Goal: Task Accomplishment & Management: Manage account settings

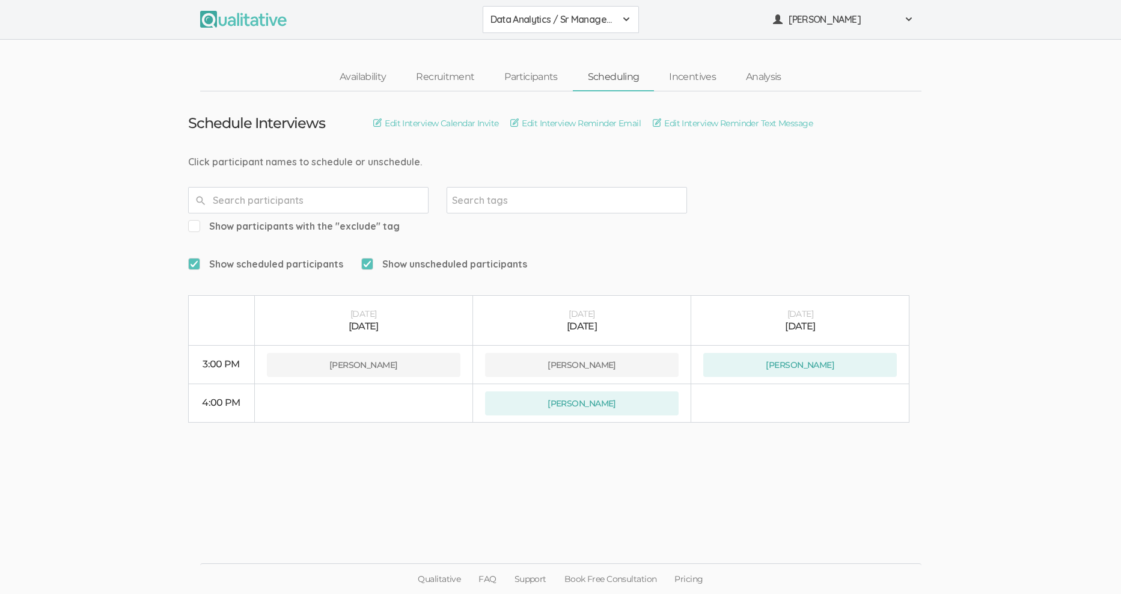
click at [628, 16] on span at bounding box center [626, 19] width 10 height 10
click at [595, 70] on span "Data Analytics / Non-accounting" at bounding box center [560, 74] width 141 height 14
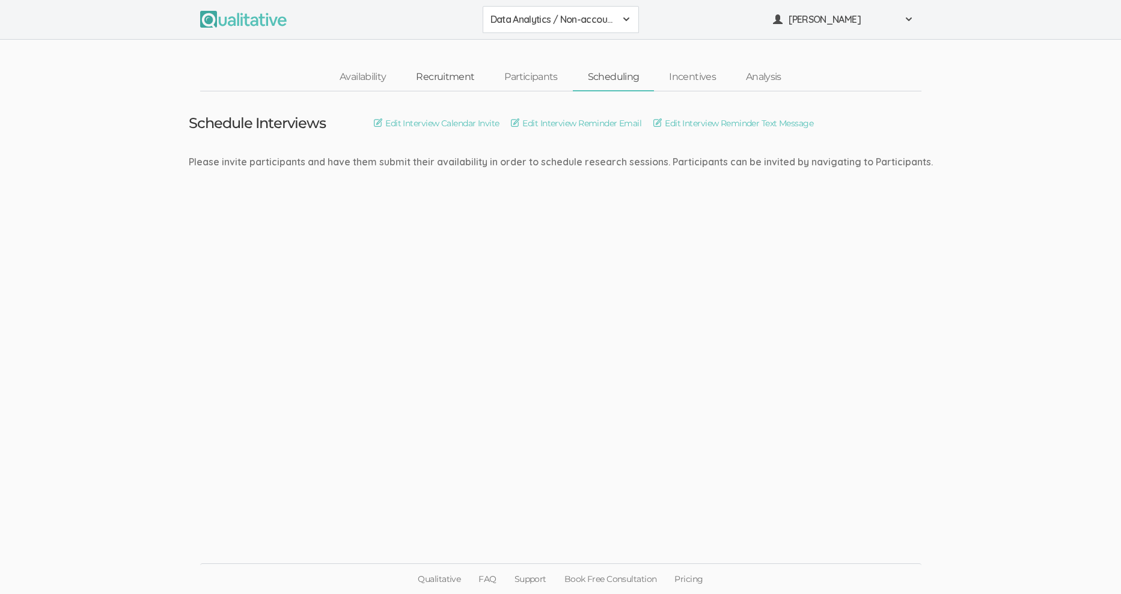
click at [448, 76] on link "Recruitment" at bounding box center [445, 77] width 88 height 26
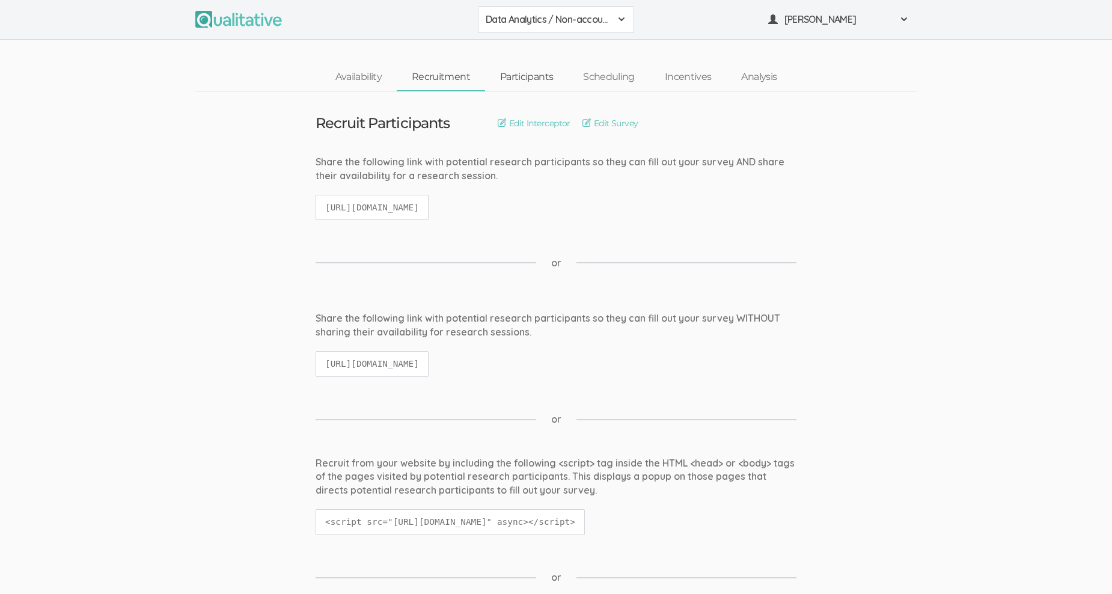
click at [535, 76] on link "Participants" at bounding box center [526, 77] width 83 height 26
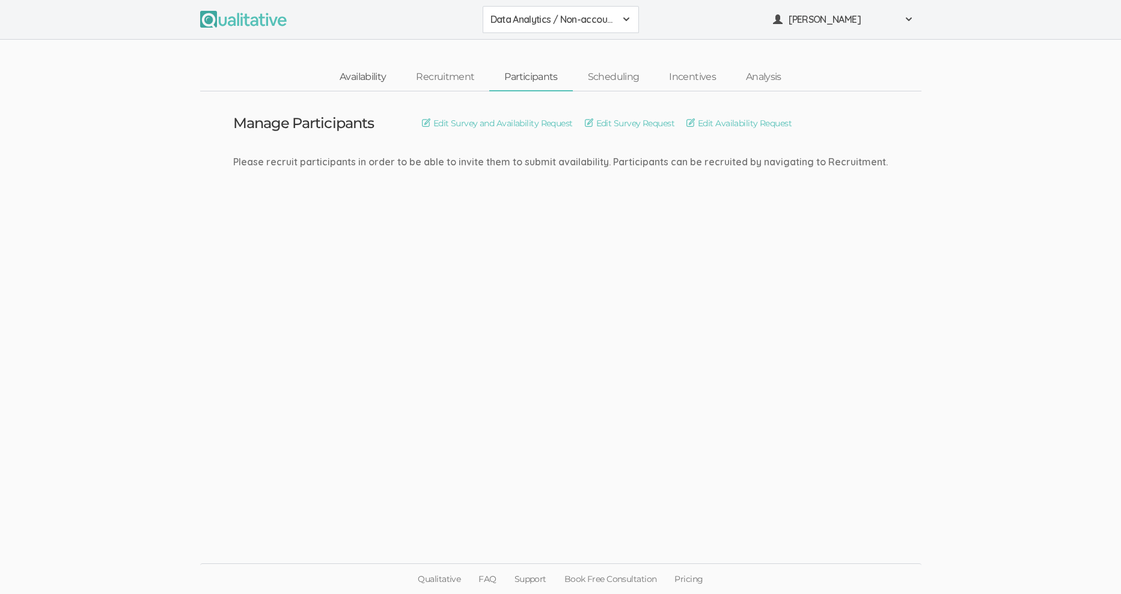
click at [371, 79] on link "Availability" at bounding box center [362, 77] width 76 height 26
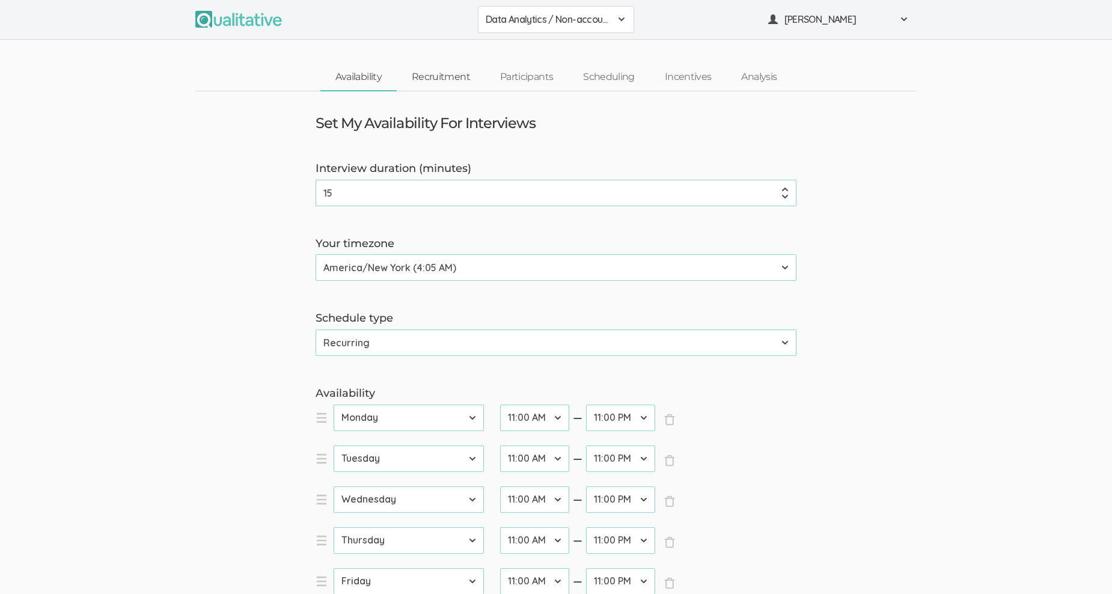
click at [437, 74] on link "Recruitment" at bounding box center [441, 77] width 88 height 26
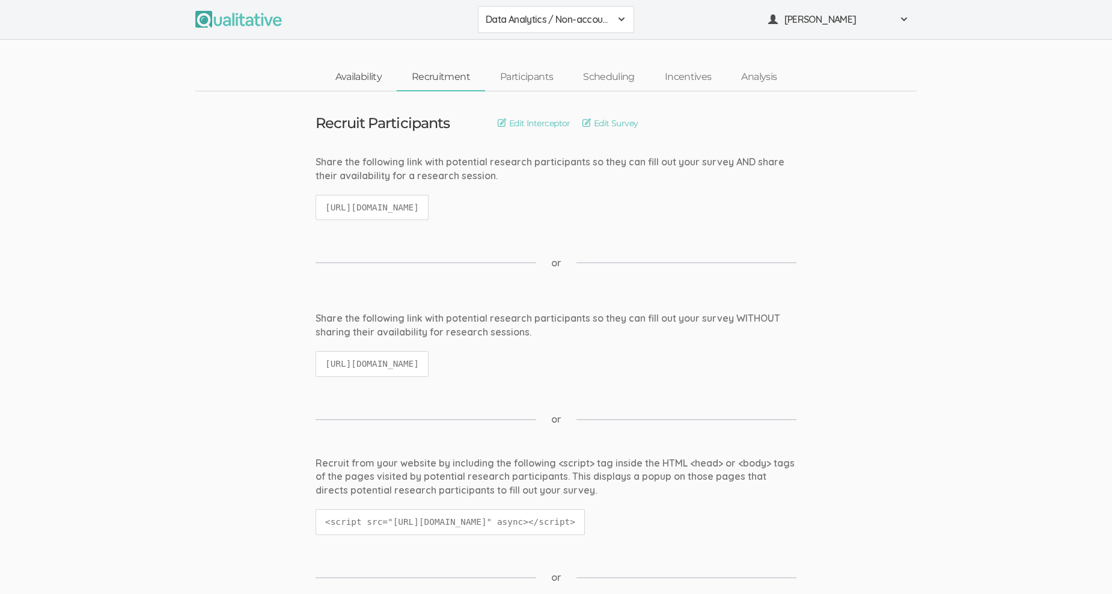
click at [360, 78] on link "Availability" at bounding box center [358, 77] width 76 height 26
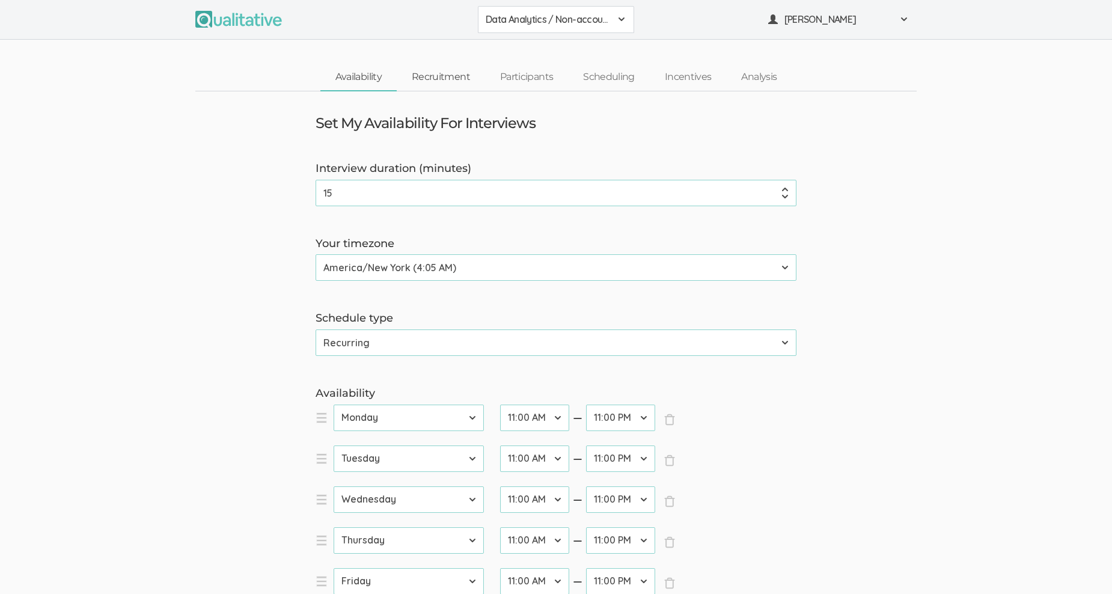
click at [443, 72] on link "Recruitment" at bounding box center [441, 77] width 88 height 26
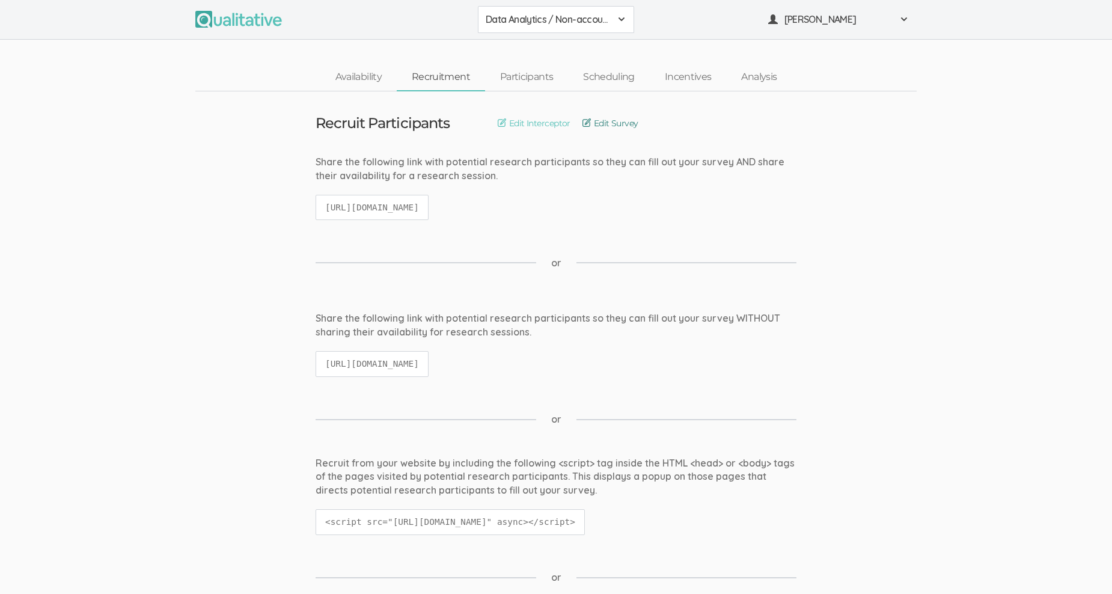
click at [591, 120] on link "Edit Survey" at bounding box center [610, 123] width 56 height 13
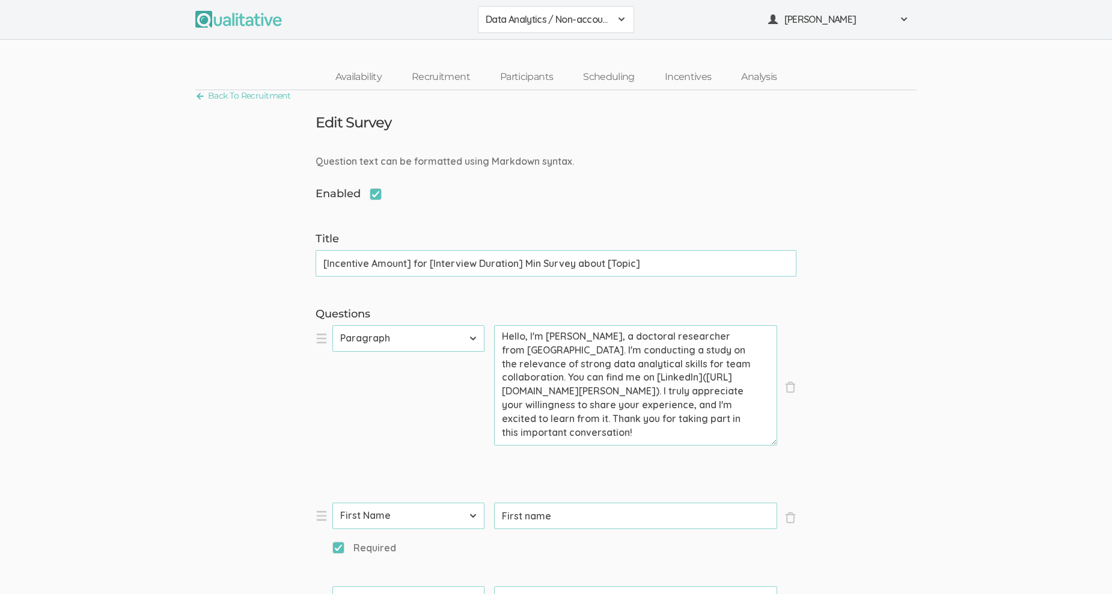
click at [620, 15] on span at bounding box center [622, 19] width 10 height 10
click at [583, 100] on span "Data Analytics /Non-accounting Survey" at bounding box center [556, 102] width 141 height 14
click at [508, 19] on span "Data Analytics /Non-accounting Survey" at bounding box center [548, 20] width 125 height 14
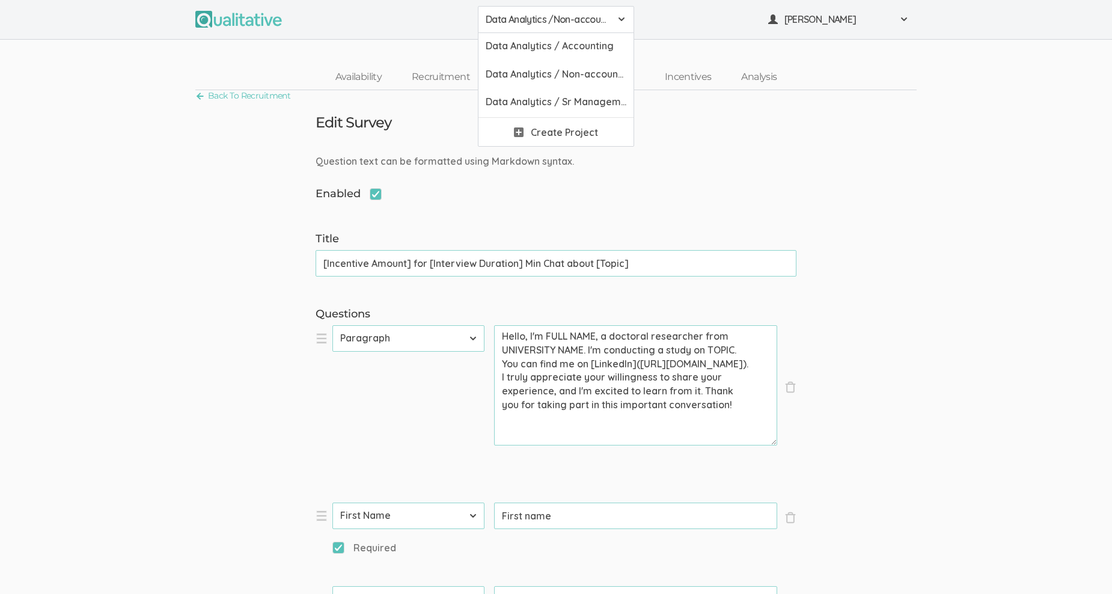
click at [488, 19] on span "Data Analytics /Non-accounting Survey" at bounding box center [548, 20] width 125 height 14
click at [490, 18] on span "Data Analytics /Non-accounting Survey" at bounding box center [548, 20] width 125 height 14
click at [201, 90] on link "Back To Recruitment" at bounding box center [242, 96] width 95 height 16
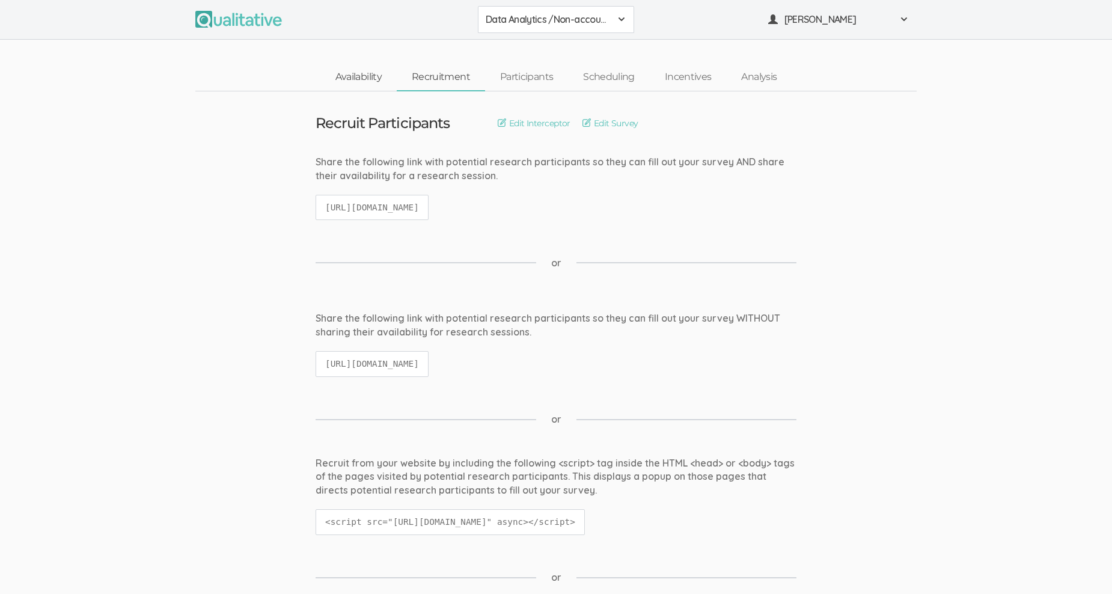
click at [357, 78] on link "Availability" at bounding box center [358, 77] width 76 height 26
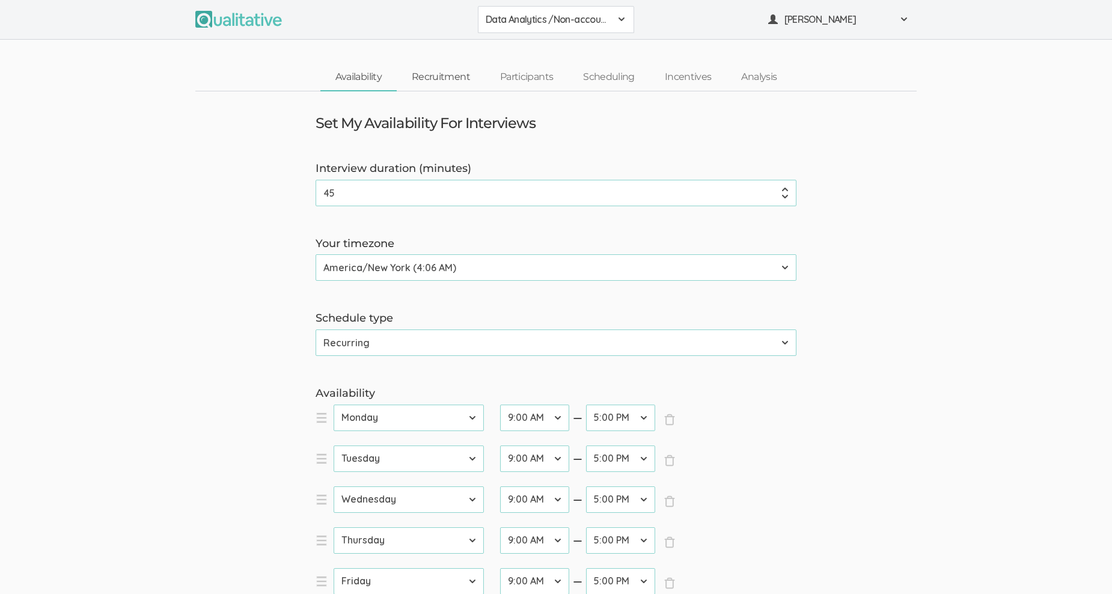
click at [466, 81] on link "Recruitment" at bounding box center [441, 77] width 88 height 26
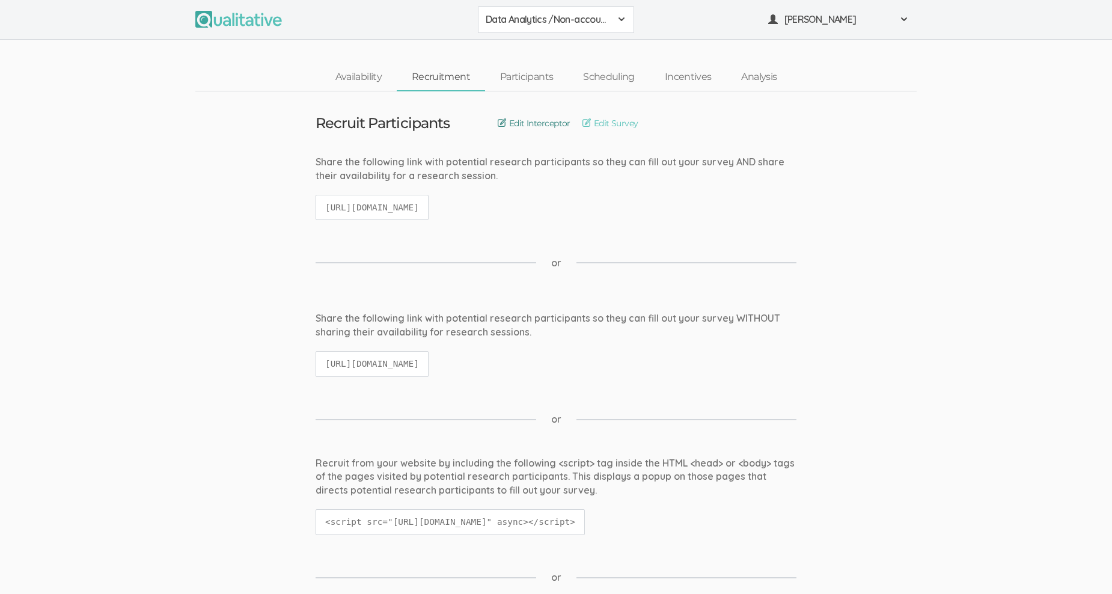
click at [507, 123] on link "Edit Interceptor" at bounding box center [534, 123] width 73 height 13
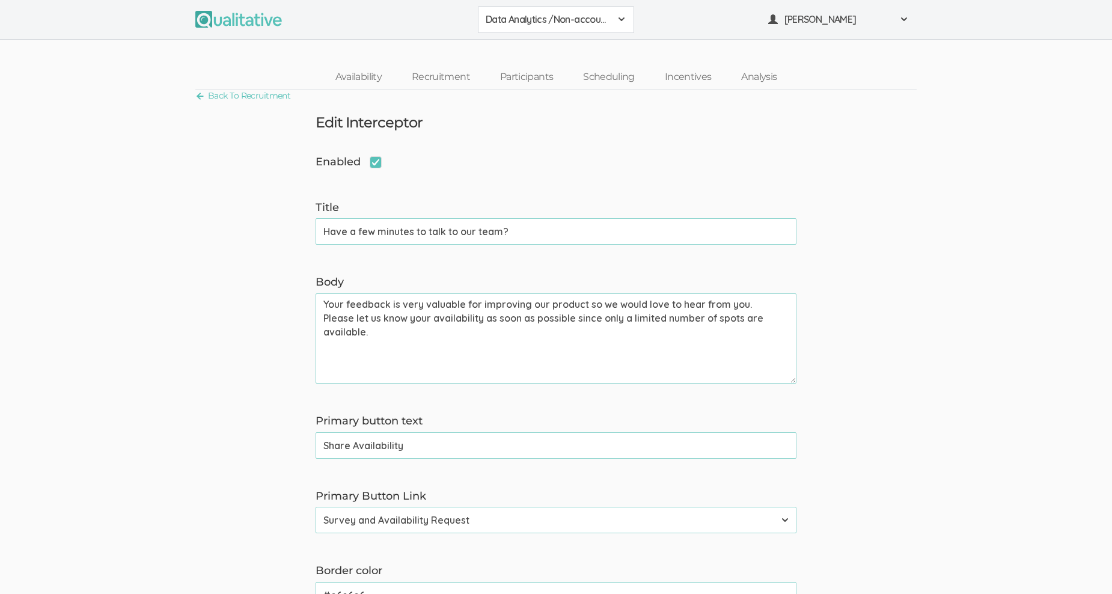
click at [610, 15] on span "Data Analytics /Non-accounting Survey" at bounding box center [548, 20] width 125 height 14
click at [198, 94] on link "Back To Recruitment" at bounding box center [242, 96] width 95 height 16
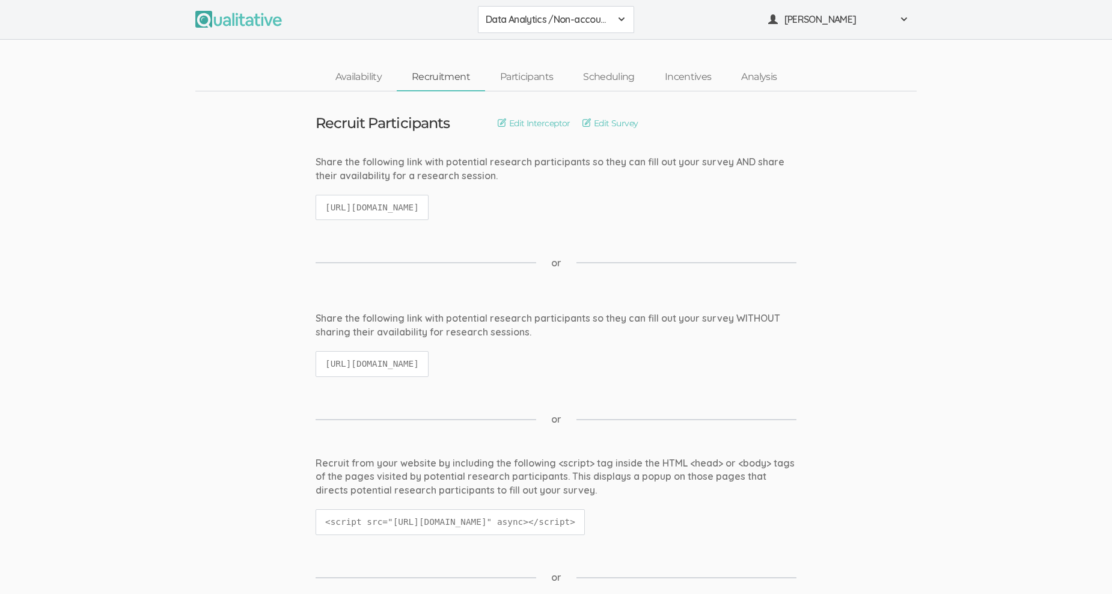
click at [546, 16] on span "Data Analytics /Non-accounting Survey" at bounding box center [548, 20] width 125 height 14
drag, startPoint x: 546, startPoint y: 17, endPoint x: 526, endPoint y: 17, distance: 19.8
click at [526, 17] on span "Data Analytics /Non-accounting Survey" at bounding box center [548, 20] width 125 height 14
click at [502, 13] on span "Data Analytics /Non-accounting Survey" at bounding box center [548, 20] width 125 height 14
click at [501, 14] on span "Data Analytics /Non-accounting Survey" at bounding box center [548, 20] width 125 height 14
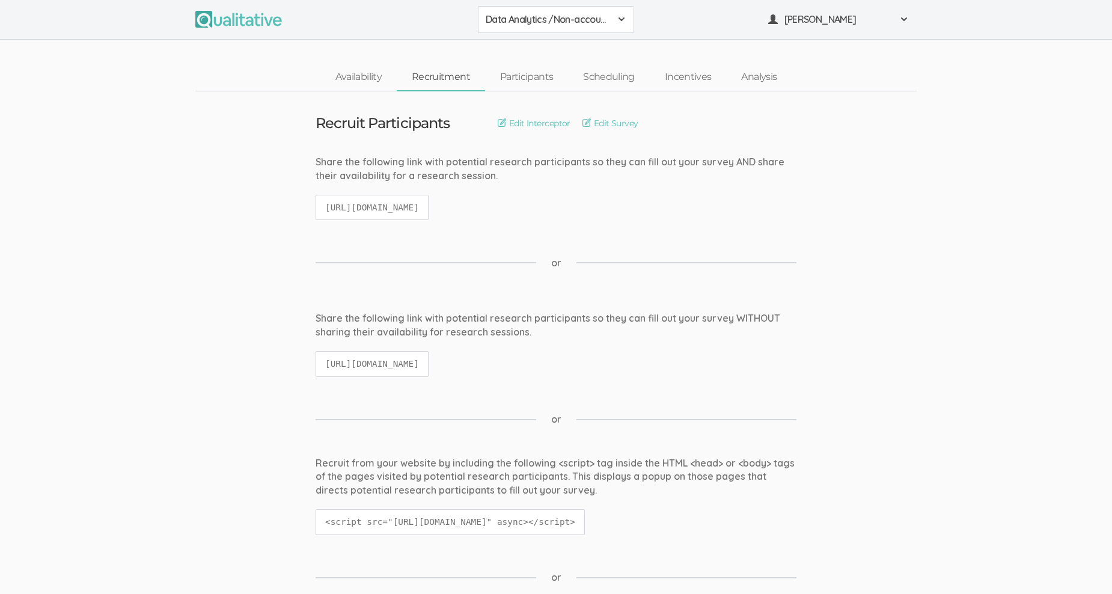
click at [501, 14] on span "Data Analytics /Non-accounting Survey" at bounding box center [548, 20] width 125 height 14
click at [773, 120] on div "Recruit Participants Edit Interceptor Edit Survey Edit Terminate Conditions" at bounding box center [555, 123] width 499 height 16
click at [905, 19] on span at bounding box center [904, 19] width 10 height 10
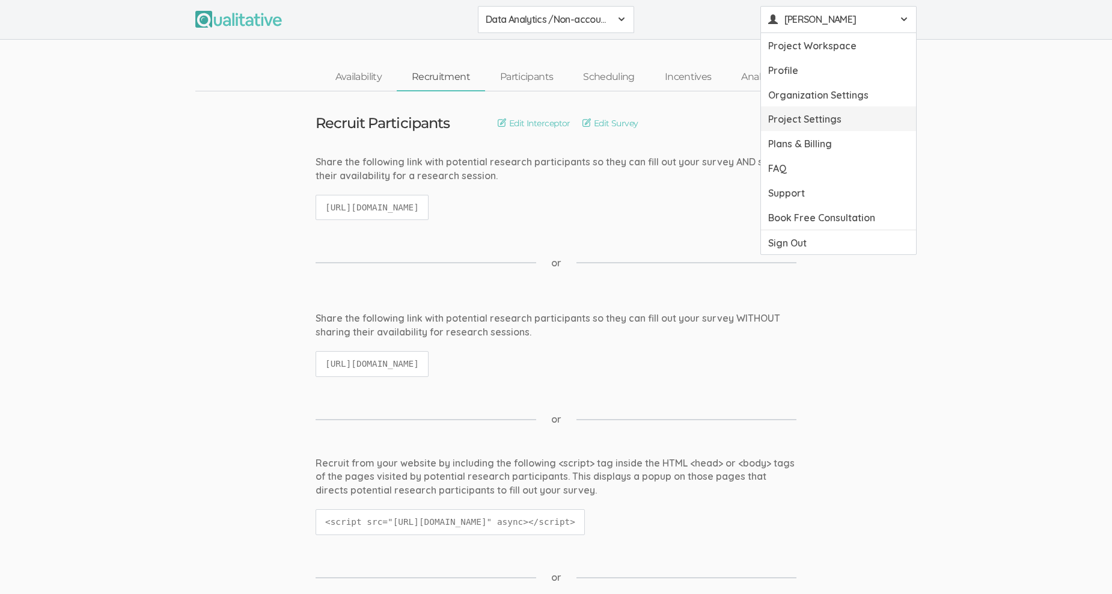
click at [818, 120] on link "Project Settings" at bounding box center [838, 118] width 155 height 25
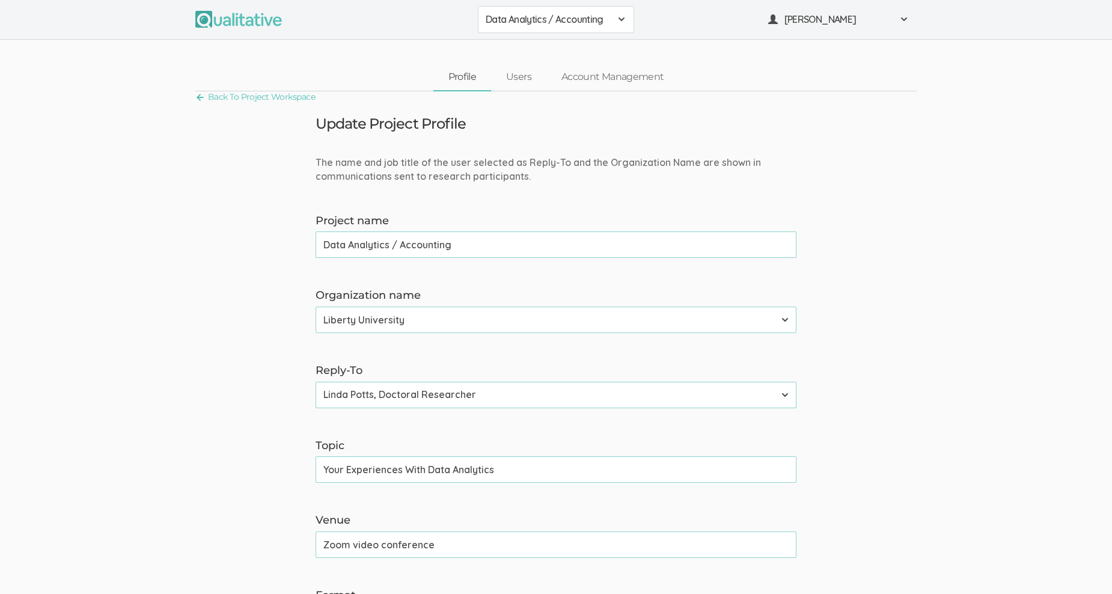
click at [615, 16] on div "Data Analytics / Accounting" at bounding box center [556, 20] width 141 height 14
click at [590, 102] on span "Data Analytics /Non-accounting Survey" at bounding box center [556, 102] width 141 height 14
click at [321, 243] on input "Data Analytics /Non-accounting Survey" at bounding box center [555, 244] width 481 height 26
drag, startPoint x: 564, startPoint y: 246, endPoint x: 505, endPoint y: 246, distance: 58.3
click at [505, 246] on input "Survey Data Analytics /Non-accounting Survey" at bounding box center [555, 244] width 481 height 26
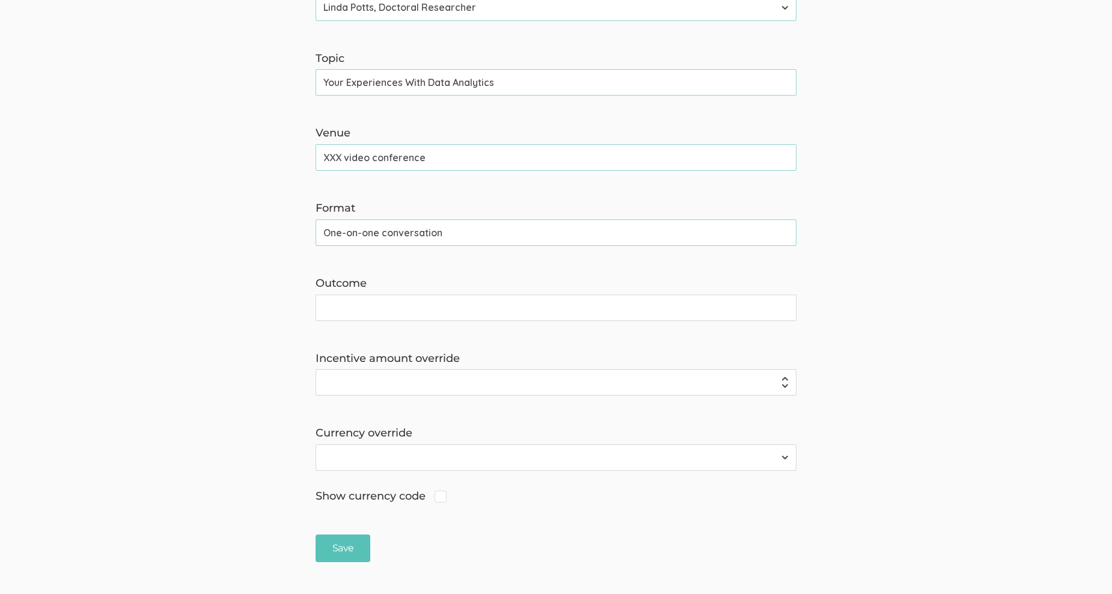
scroll to position [421, 0]
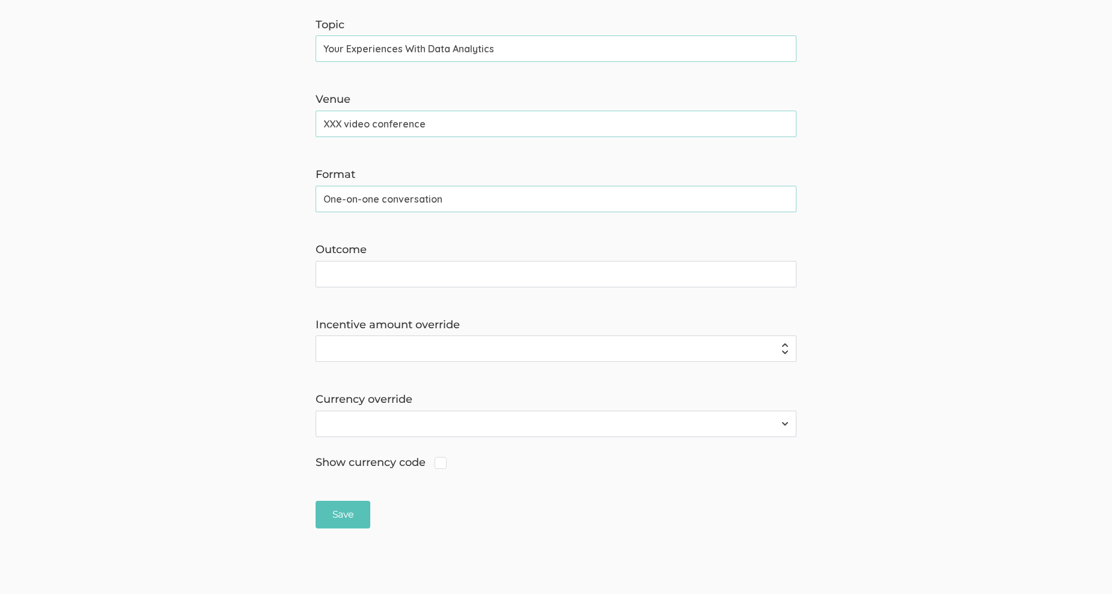
type input "Survey Data Analytics /Non-accounting"
click at [341, 499] on form "The name and job title of the user selected as Reply-To and the Organization Na…" at bounding box center [556, 132] width 1112 height 794
click at [343, 513] on input "Save" at bounding box center [342, 515] width 55 height 28
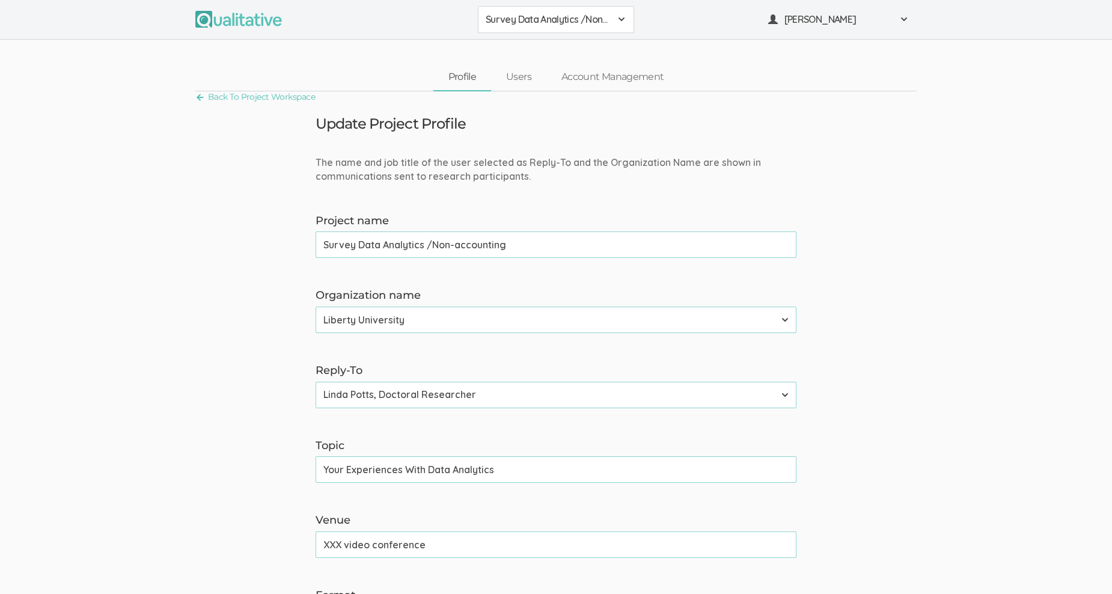
click at [624, 21] on span at bounding box center [622, 19] width 10 height 10
click at [586, 75] on span "Data Analytics / Non-accounting" at bounding box center [556, 74] width 141 height 14
click at [196, 96] on link "Back To Project Workspace" at bounding box center [255, 97] width 120 height 16
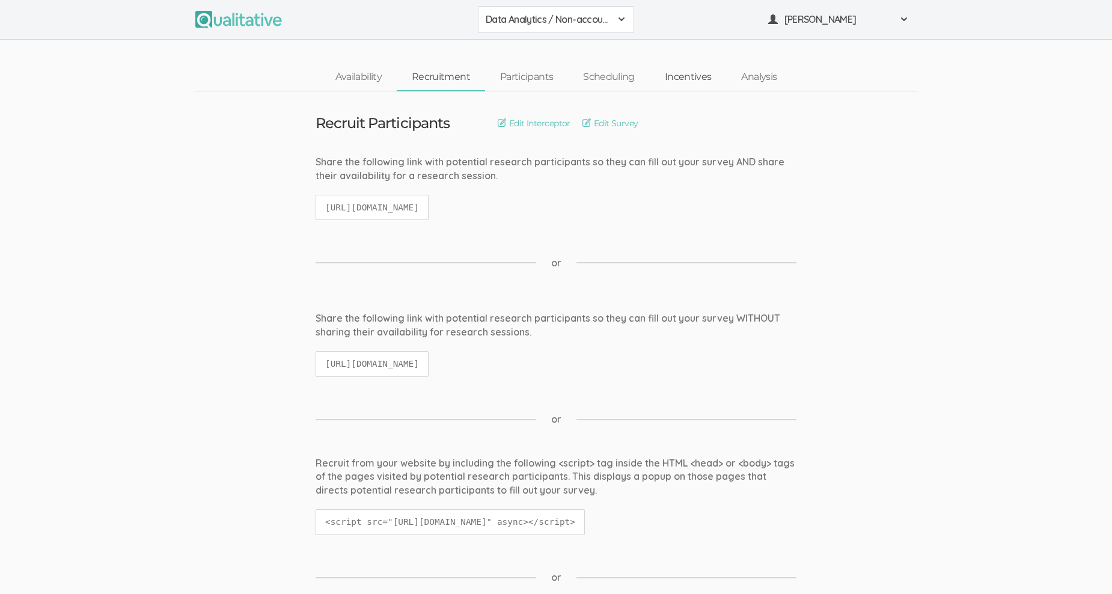
click at [696, 80] on link "Incentives" at bounding box center [688, 77] width 77 height 26
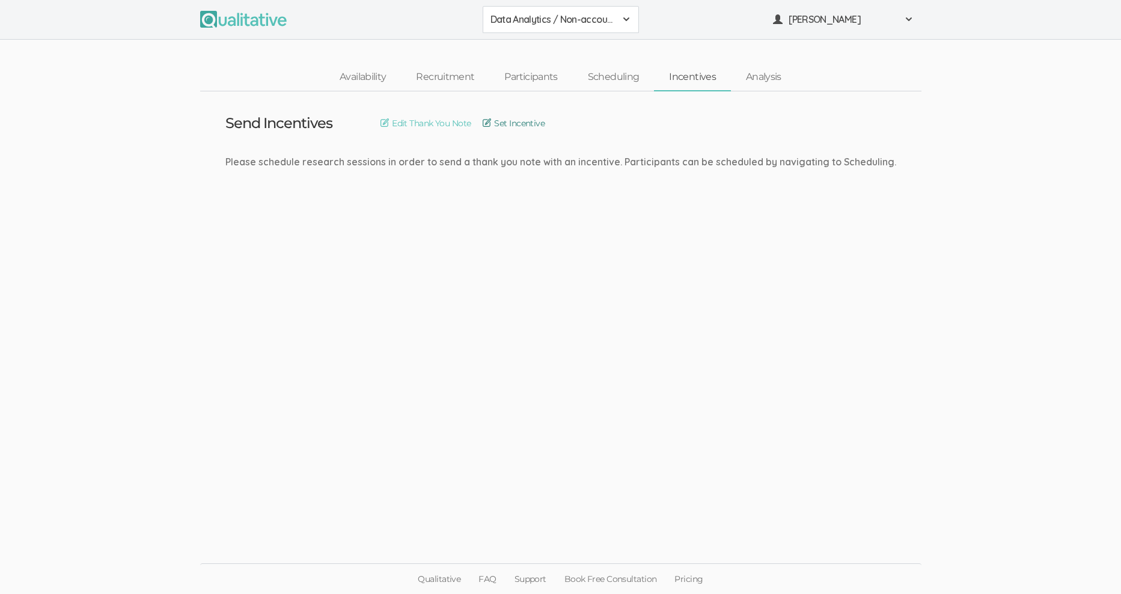
click at [493, 124] on link "Set Incentive" at bounding box center [514, 123] width 62 height 13
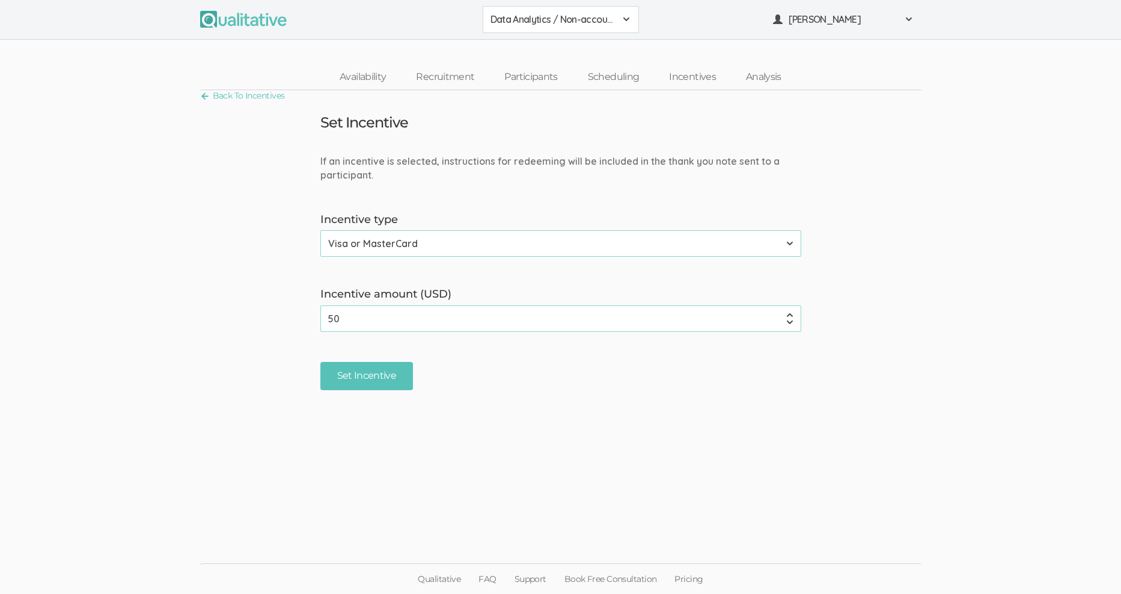
drag, startPoint x: 351, startPoint y: 320, endPoint x: 306, endPoint y: 317, distance: 44.6
click at [306, 317] on form "If an incentive is selected, instructions for redeeming will be included in the…" at bounding box center [560, 272] width 1121 height 236
type input "25"
click at [531, 430] on ui-view "Back To Incentives Set Incentive If an incentive is selected, instructions for …" at bounding box center [560, 296] width 1121 height 413
click at [375, 376] on input "Set Incentive" at bounding box center [366, 376] width 93 height 28
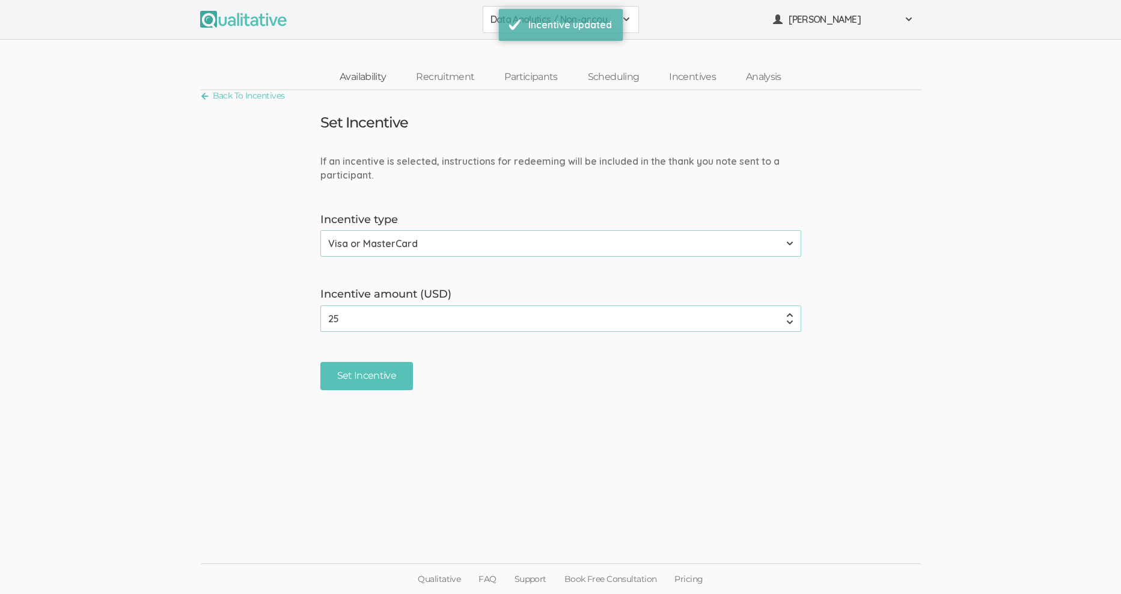
click at [379, 73] on link "Availability" at bounding box center [362, 77] width 76 height 26
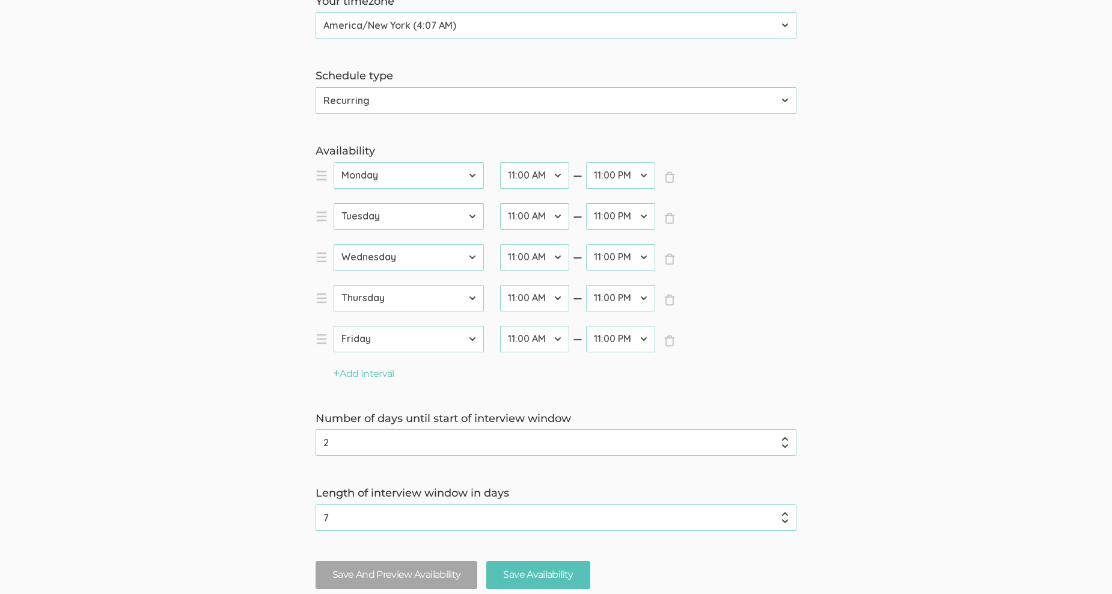
scroll to position [343, 0]
